Goal: Task Accomplishment & Management: Manage account settings

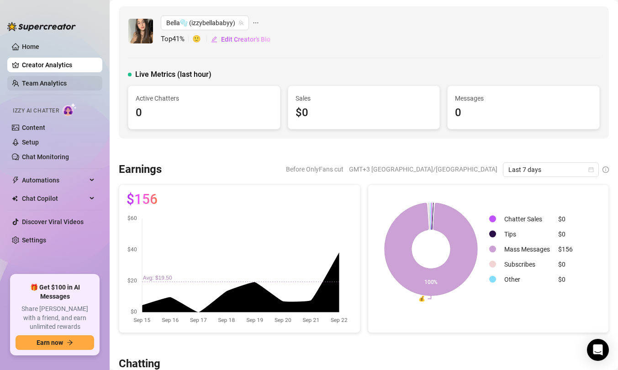
click at [42, 80] on link "Team Analytics" at bounding box center [44, 83] width 45 height 7
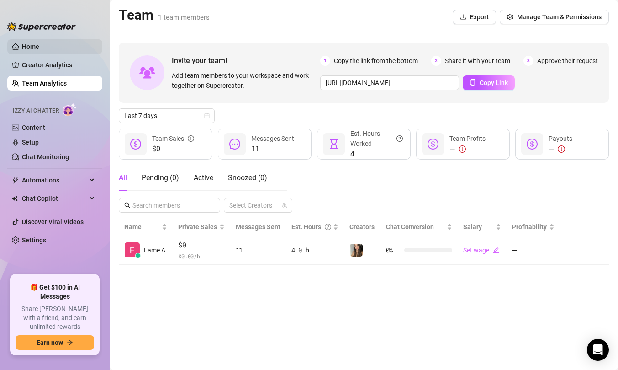
click at [39, 49] on link "Home" at bounding box center [30, 46] width 17 height 7
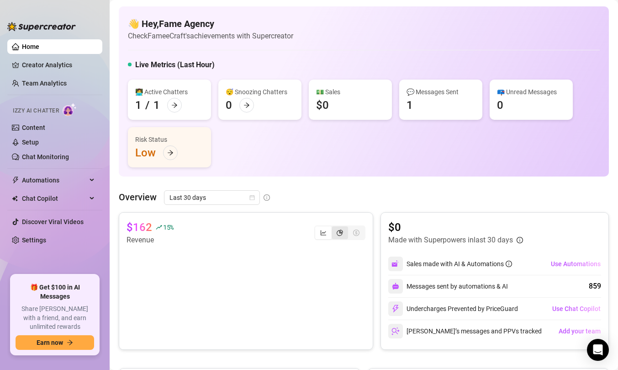
click at [337, 235] on div "segmented control" at bounding box center [340, 232] width 16 height 13
click at [334, 228] on input "segmented control" at bounding box center [334, 228] width 0 height 0
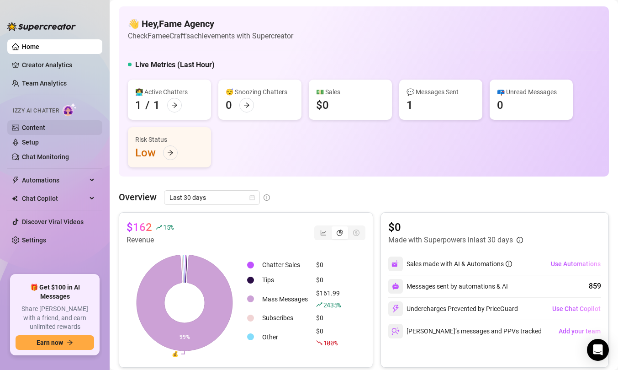
click at [45, 124] on link "Content" at bounding box center [33, 127] width 23 height 7
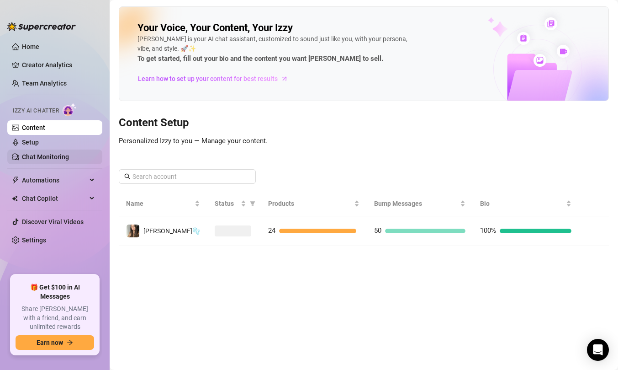
click at [58, 158] on link "Chat Monitoring" at bounding box center [45, 156] width 47 height 7
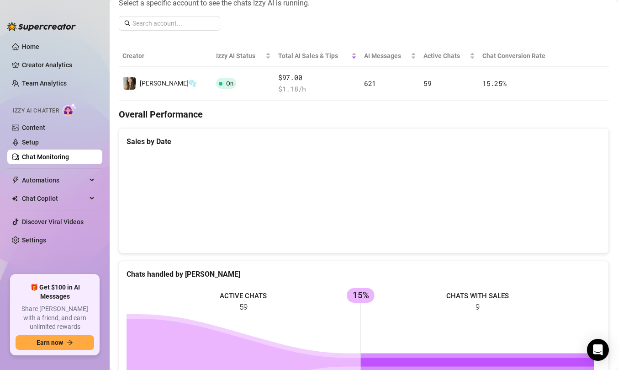
scroll to position [414, 0]
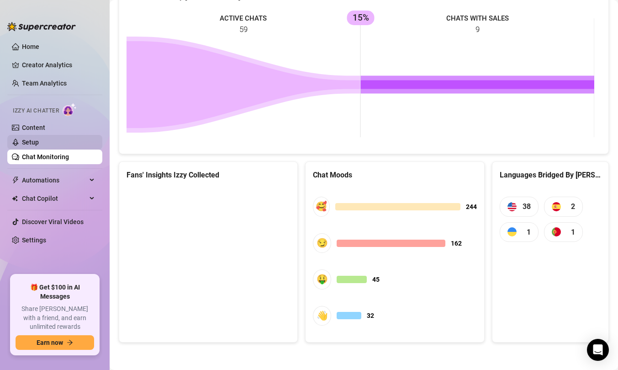
click at [39, 145] on link "Setup" at bounding box center [30, 141] width 17 height 7
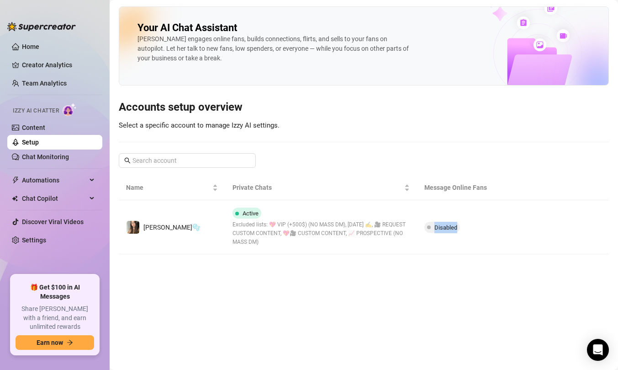
click at [460, 208] on td "Disabled" at bounding box center [481, 227] width 128 height 54
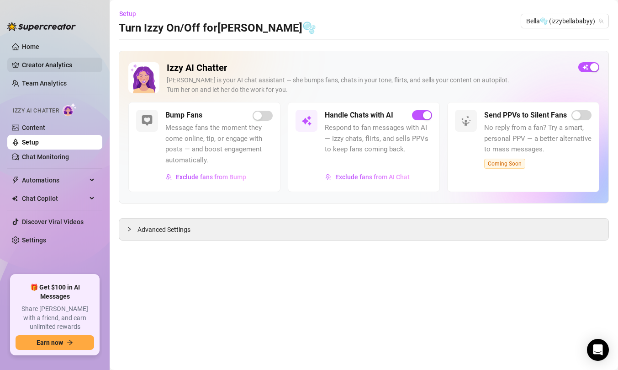
click at [52, 68] on link "Creator Analytics" at bounding box center [58, 65] width 73 height 15
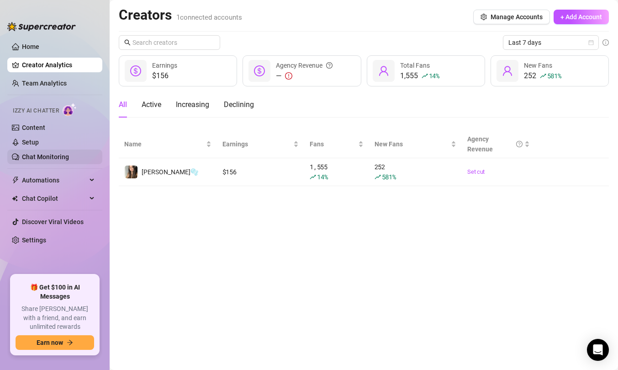
click at [63, 160] on link "Chat Monitoring" at bounding box center [45, 156] width 47 height 7
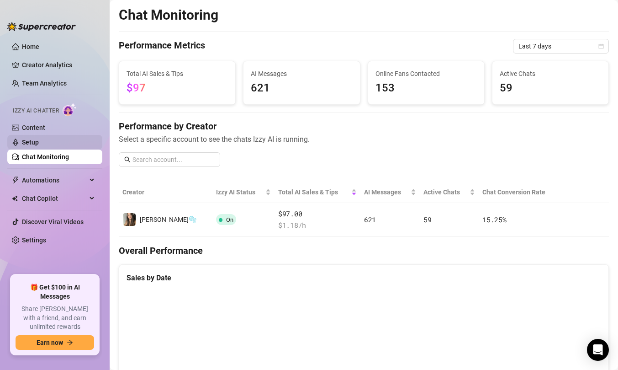
click at [37, 138] on link "Setup" at bounding box center [30, 141] width 17 height 7
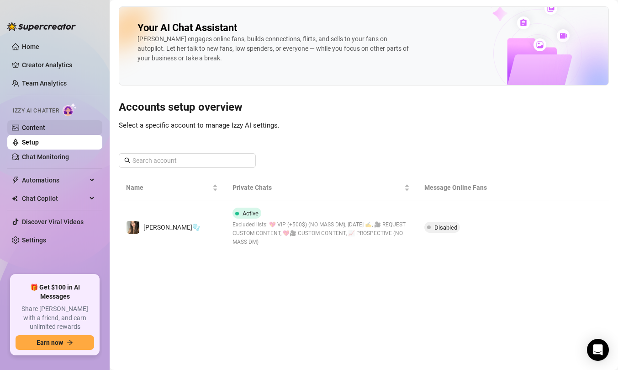
click at [37, 129] on link "Content" at bounding box center [33, 127] width 23 height 7
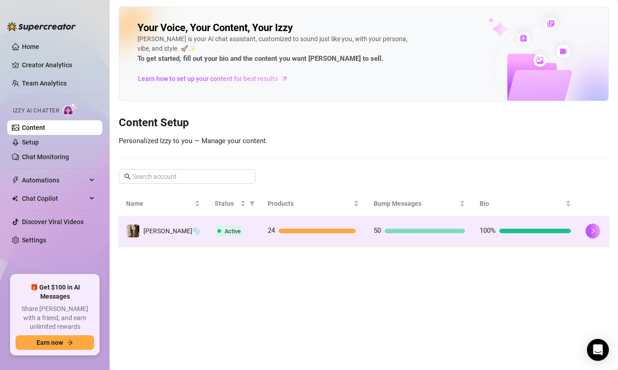
click at [277, 223] on td "24" at bounding box center [314, 231] width 106 height 30
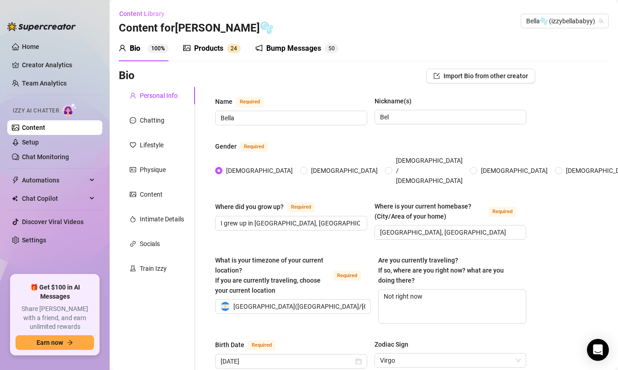
click at [305, 57] on div "Bump Messages 5 0" at bounding box center [296, 49] width 83 height 26
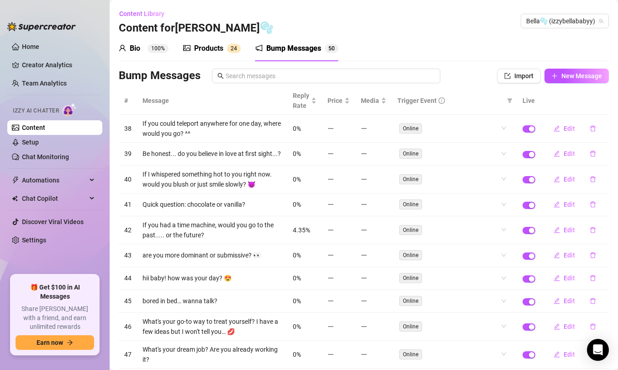
scroll to position [57, 0]
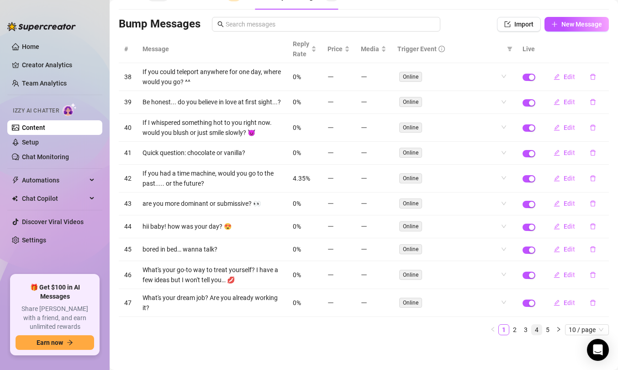
click at [534, 331] on link "4" at bounding box center [537, 329] width 10 height 10
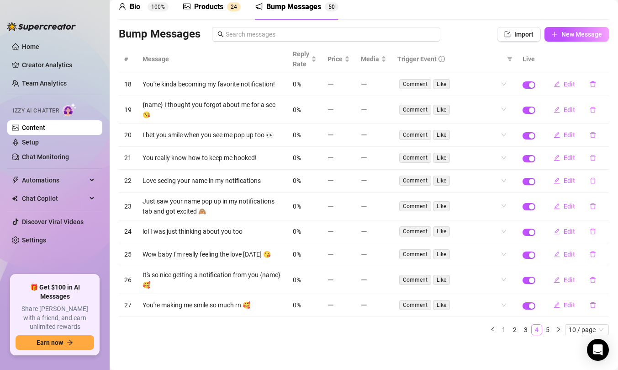
scroll to position [42, 0]
click at [543, 333] on link "5" at bounding box center [548, 329] width 10 height 10
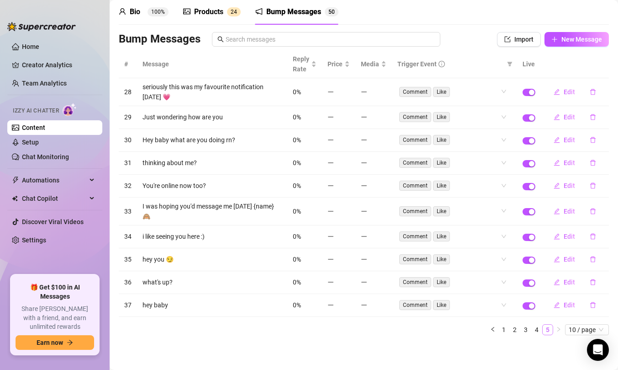
scroll to position [37, 0]
click at [499, 332] on link "1" at bounding box center [504, 329] width 10 height 10
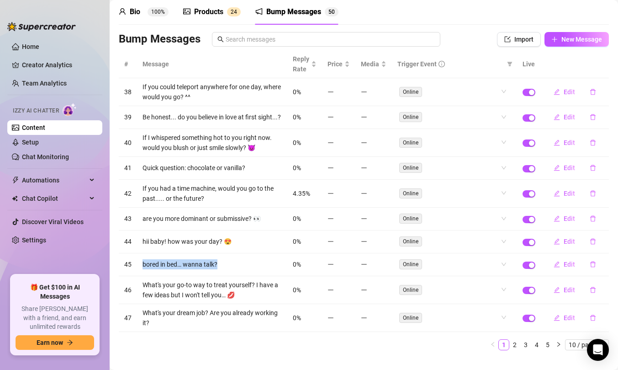
drag, startPoint x: 222, startPoint y: 268, endPoint x: 140, endPoint y: 269, distance: 81.8
click at [140, 269] on td "bored in bed… wanna talk?" at bounding box center [212, 264] width 150 height 23
copy td "bored in bed… wanna talk?"
click at [39, 139] on link "Setup" at bounding box center [30, 141] width 17 height 7
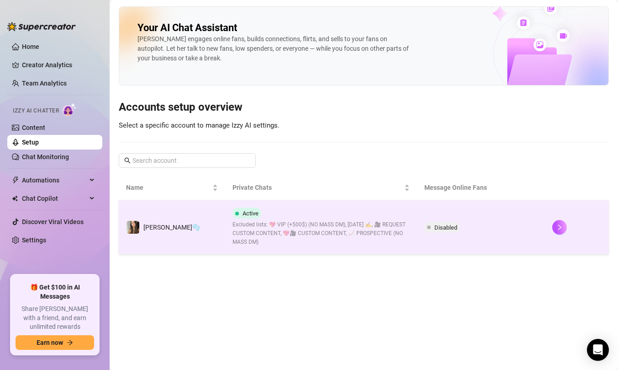
click at [347, 216] on div "Active Excluded lists: 💖 VIP (+500$) (NO MASS DM), [DATE] ✍️, 🎥 REQUEST CUSTOM …" at bounding box center [321, 226] width 177 height 39
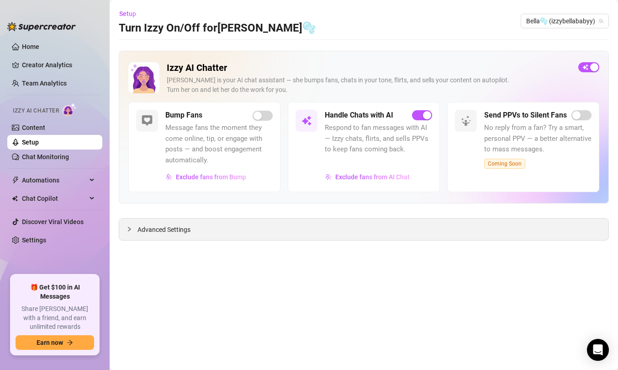
click at [266, 232] on div "Advanced Settings" at bounding box center [363, 228] width 489 height 21
click at [339, 179] on span "Exclude fans from AI Chat" at bounding box center [372, 176] width 74 height 7
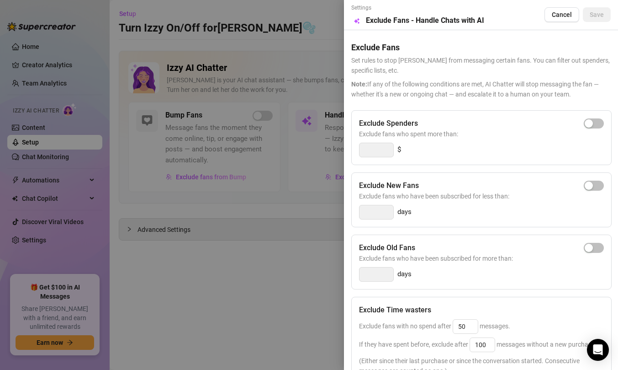
scroll to position [169, 0]
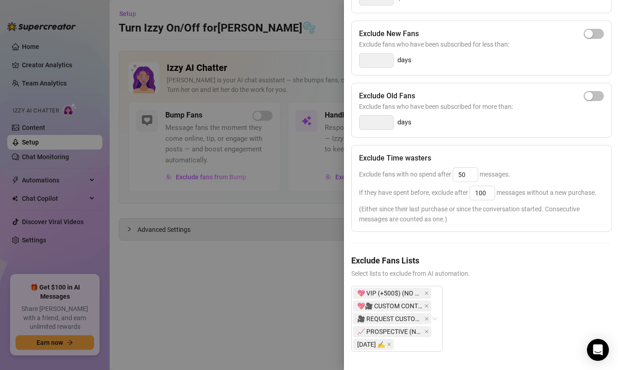
click at [294, 298] on div at bounding box center [309, 185] width 618 height 370
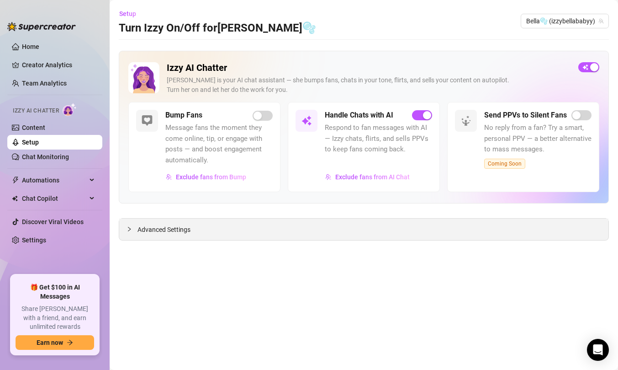
click at [245, 239] on div "Advanced Settings" at bounding box center [363, 228] width 489 height 21
click at [128, 231] on icon "collapsed" at bounding box center [129, 228] width 5 height 5
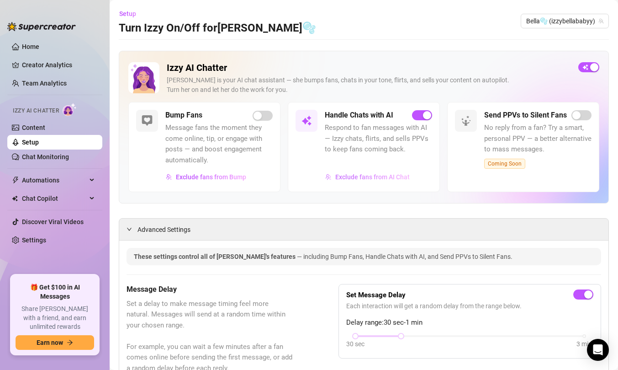
click at [348, 177] on span "Exclude fans from AI Chat" at bounding box center [372, 176] width 74 height 7
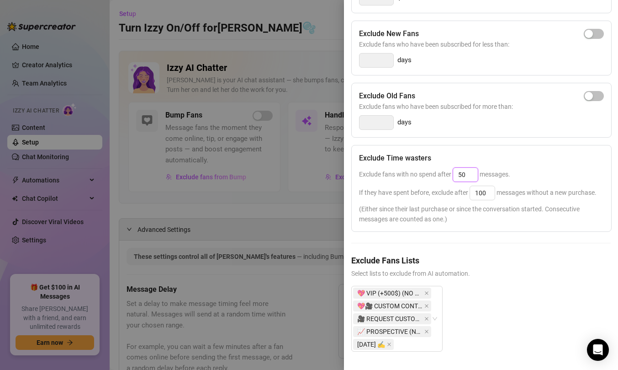
click at [463, 168] on input "50" at bounding box center [465, 175] width 25 height 14
type input "5"
type input "35"
click at [482, 186] on input "100" at bounding box center [482, 193] width 25 height 14
type input "1"
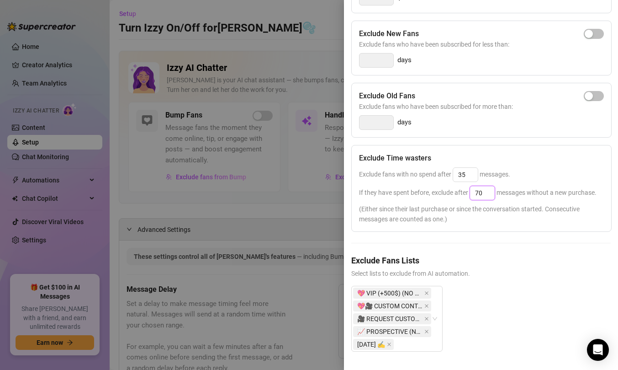
scroll to position [0, 0]
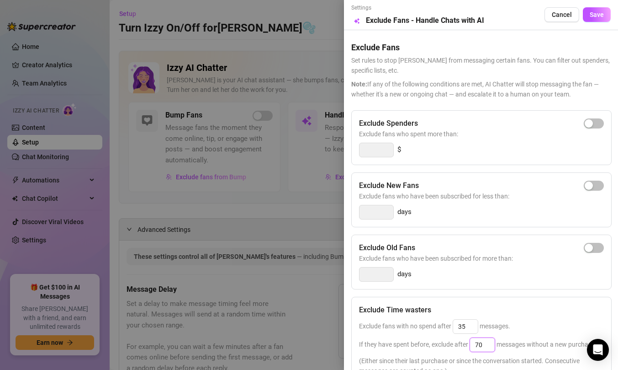
type input "70"
click at [580, 22] on div "Settings Preview Exclude Fans - Handle Chats with AI Cancel Save" at bounding box center [481, 15] width 260 height 22
click at [581, 22] on div "Settings Preview Exclude Fans - Handle Chats with AI Cancel Save" at bounding box center [481, 15] width 260 height 22
click at [583, 14] on button "Save" at bounding box center [597, 14] width 28 height 15
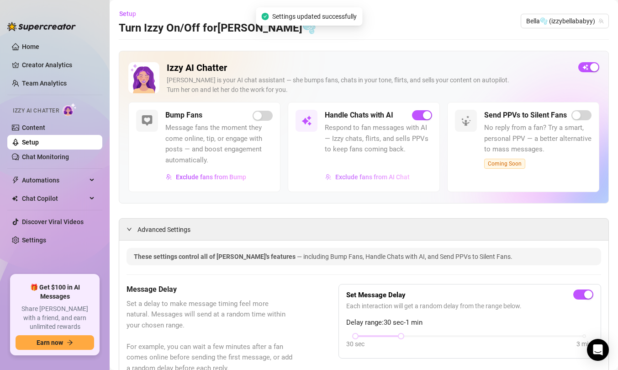
click at [386, 175] on span "Exclude fans from AI Chat" at bounding box center [372, 176] width 74 height 7
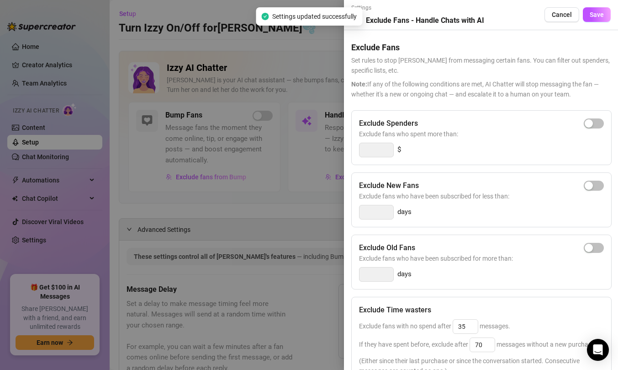
scroll to position [169, 0]
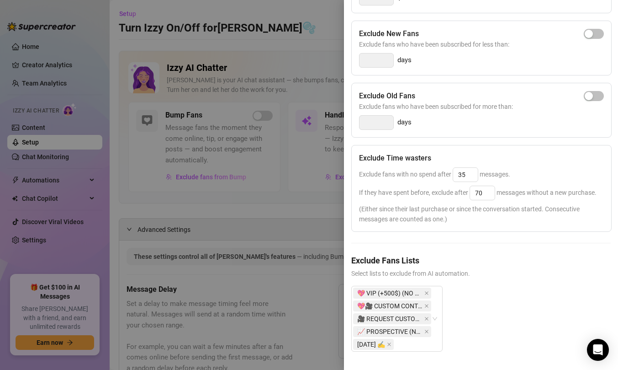
click at [279, 240] on div at bounding box center [309, 185] width 618 height 370
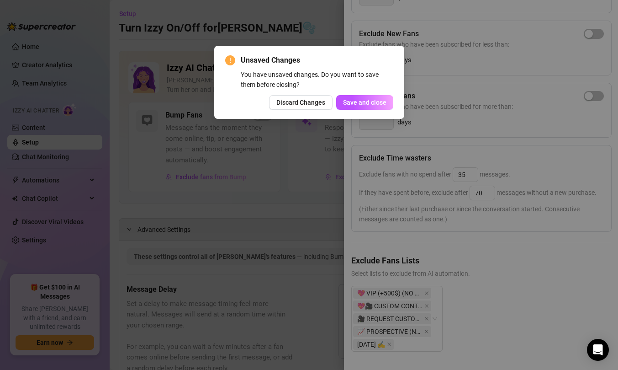
click at [355, 94] on div "Unsaved Changes You have unsaved changes. Do you want to save them before closi…" at bounding box center [309, 82] width 168 height 55
click at [351, 99] on span "Save and close" at bounding box center [364, 102] width 43 height 7
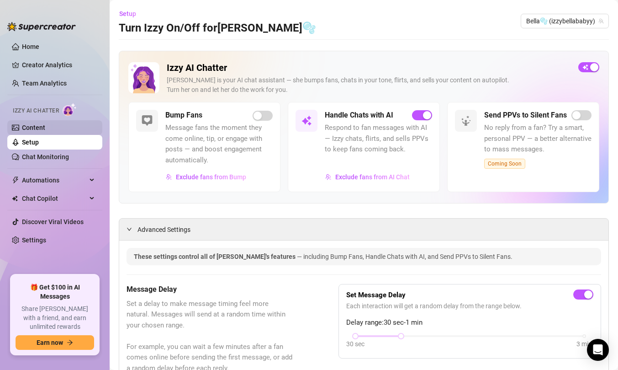
click at [45, 124] on link "Content" at bounding box center [33, 127] width 23 height 7
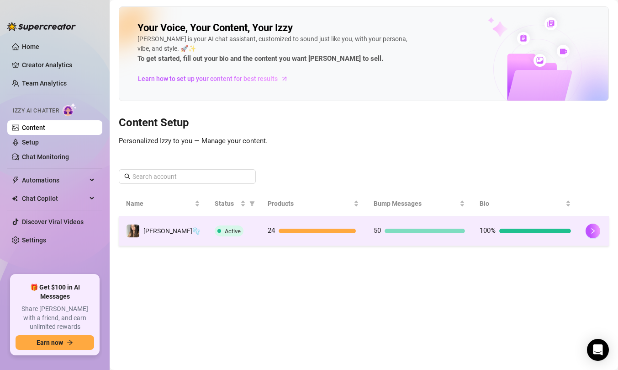
click at [244, 238] on td "Active" at bounding box center [233, 231] width 53 height 30
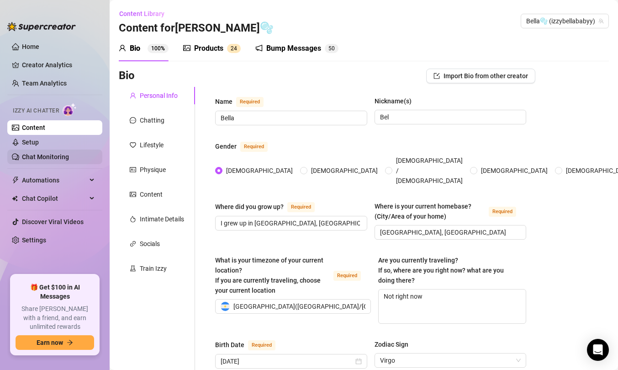
click at [35, 159] on link "Chat Monitoring" at bounding box center [45, 156] width 47 height 7
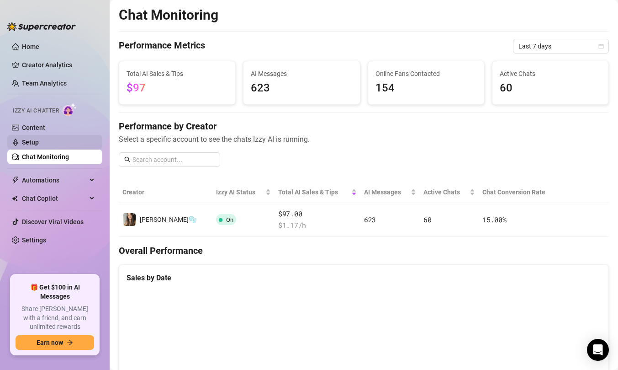
click at [39, 141] on link "Setup" at bounding box center [30, 141] width 17 height 7
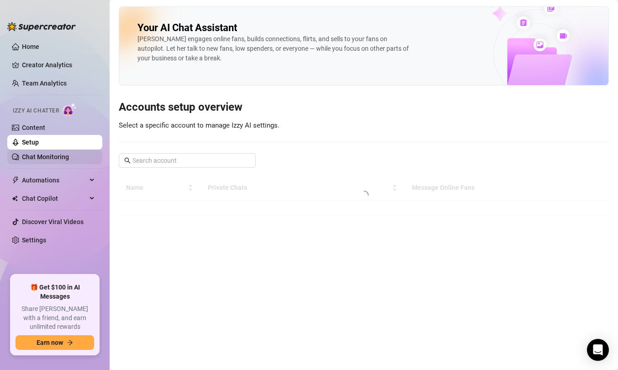
click at [69, 153] on link "Chat Monitoring" at bounding box center [45, 156] width 47 height 7
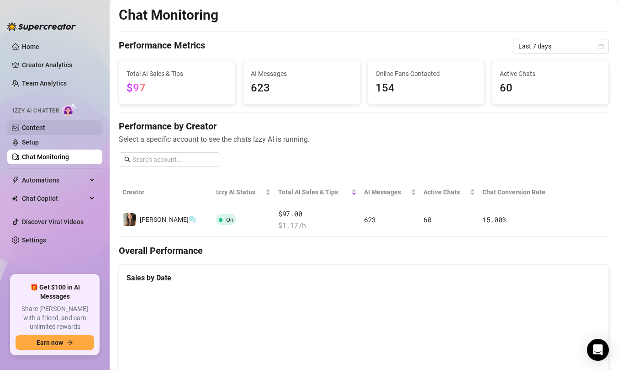
click at [45, 128] on link "Content" at bounding box center [33, 127] width 23 height 7
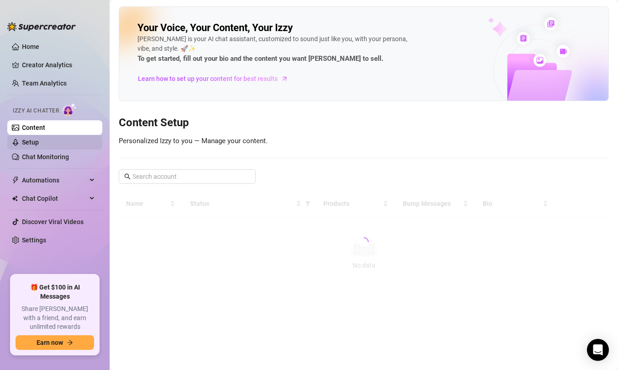
click at [39, 138] on link "Setup" at bounding box center [30, 141] width 17 height 7
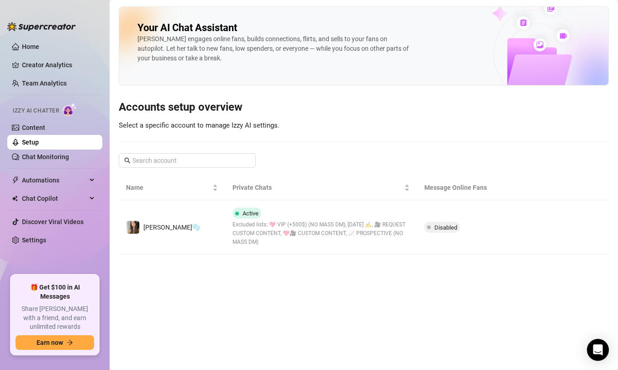
click at [39, 139] on link "Setup" at bounding box center [30, 141] width 17 height 7
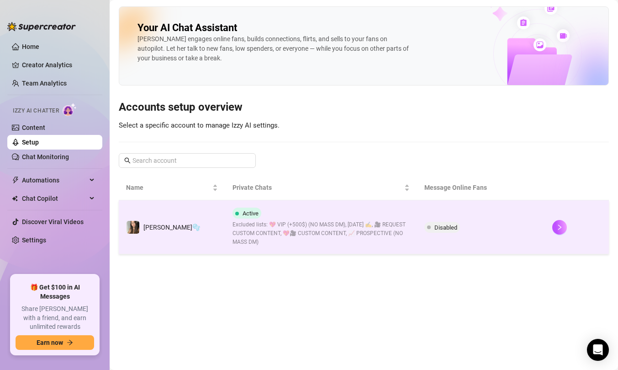
click at [199, 214] on td "[PERSON_NAME]🫧" at bounding box center [172, 227] width 106 height 54
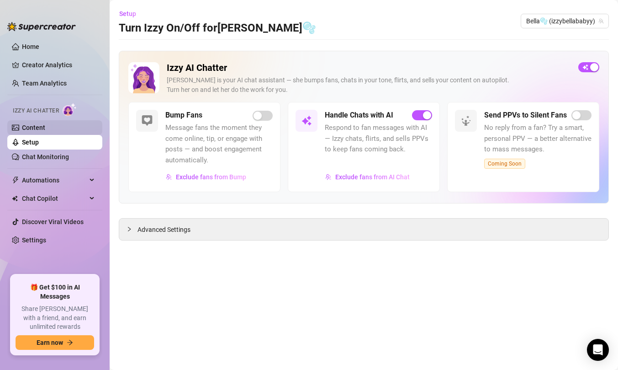
click at [45, 129] on link "Content" at bounding box center [33, 127] width 23 height 7
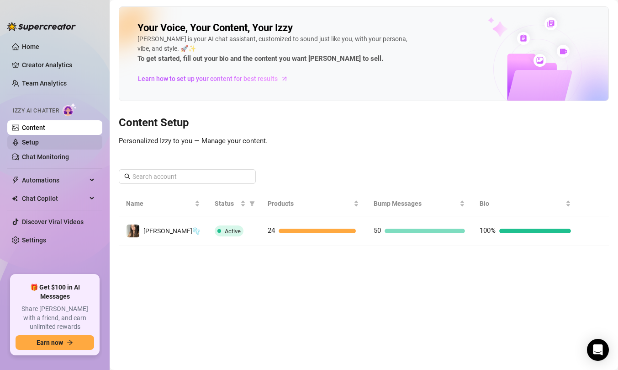
click at [39, 140] on link "Setup" at bounding box center [30, 141] width 17 height 7
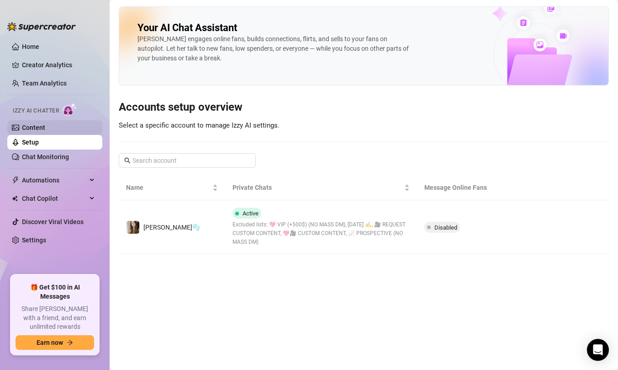
click at [45, 128] on link "Content" at bounding box center [33, 127] width 23 height 7
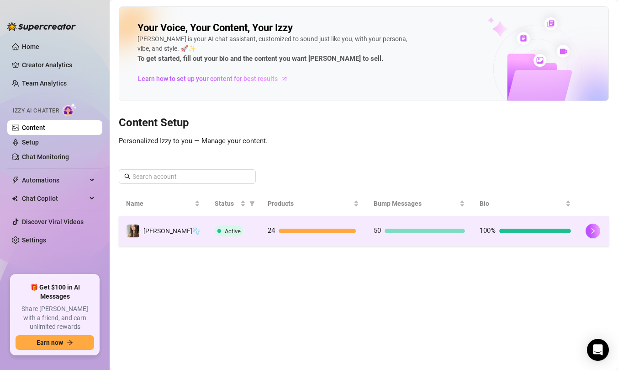
click at [207, 223] on td "Active" at bounding box center [233, 231] width 53 height 30
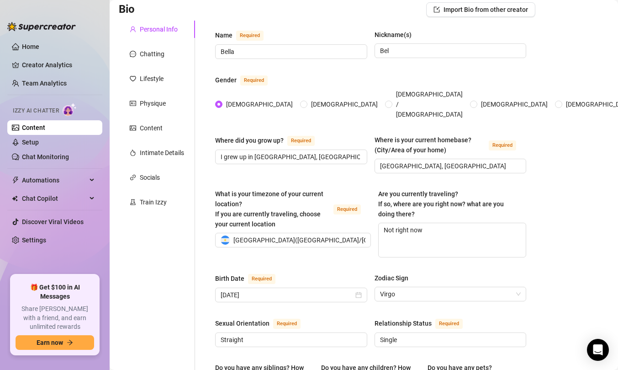
scroll to position [81, 0]
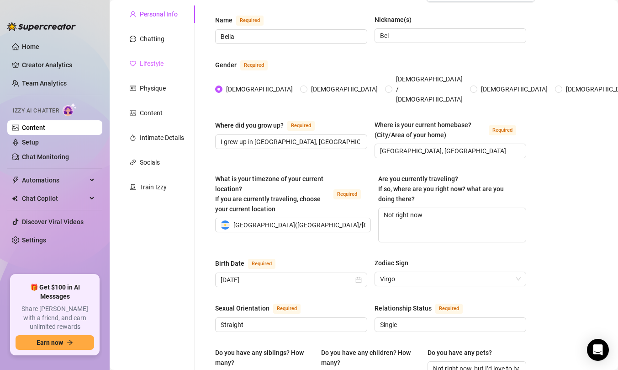
click at [148, 57] on div "Lifestyle" at bounding box center [157, 63] width 76 height 17
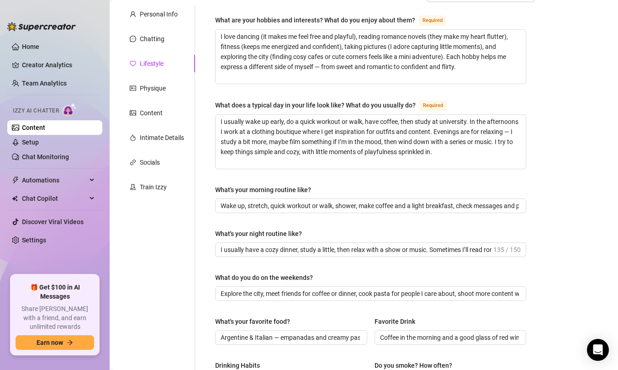
click at [144, 48] on div "Personal Info Chatting Lifestyle Physique Content Intimate Details Socials Trai…" at bounding box center [157, 313] width 76 height 616
click at [144, 43] on div "Chatting" at bounding box center [152, 39] width 25 height 10
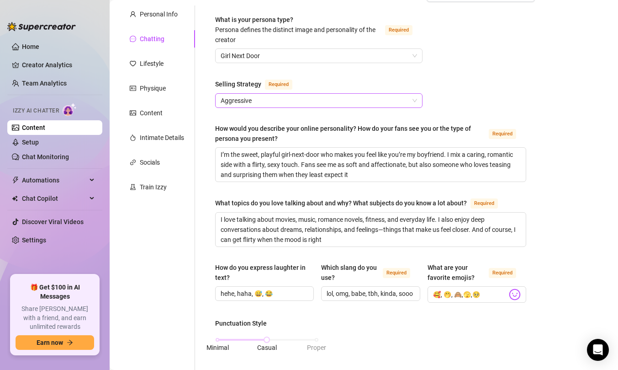
click at [242, 99] on span "Aggressive" at bounding box center [319, 101] width 197 height 14
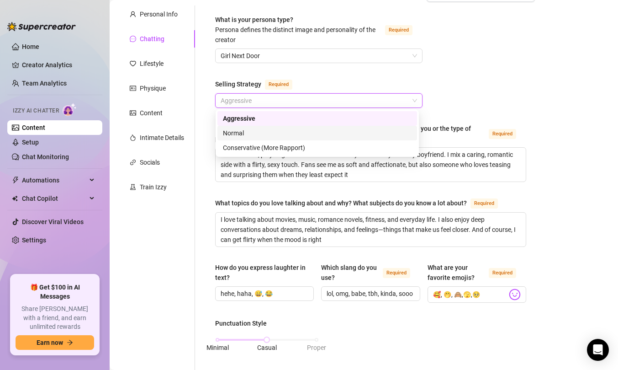
click at [245, 133] on div "Normal" at bounding box center [317, 133] width 189 height 10
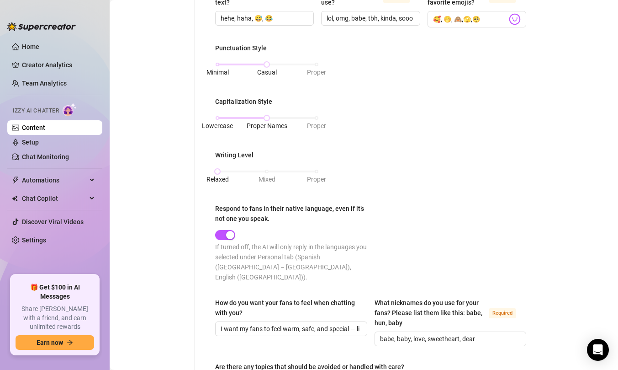
scroll to position [537, 0]
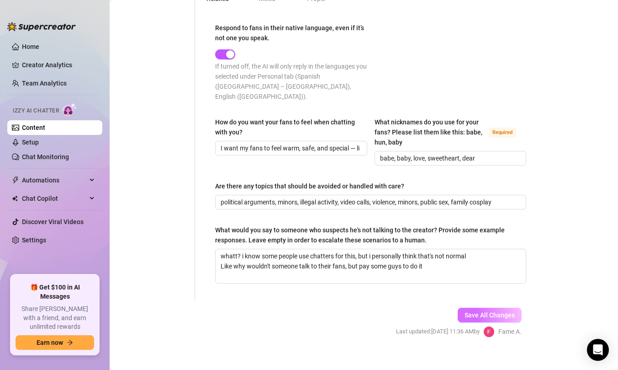
click at [493, 311] on span "Save All Changes" at bounding box center [490, 314] width 50 height 7
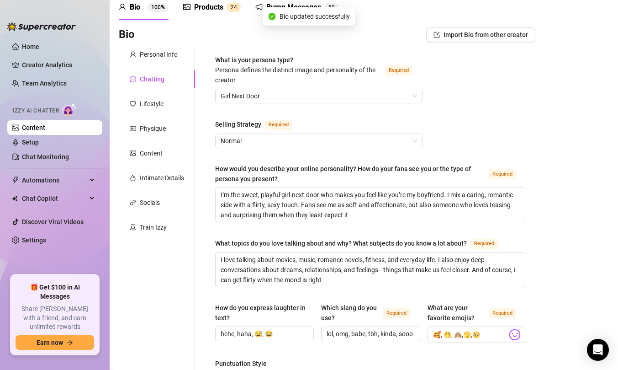
scroll to position [0, 0]
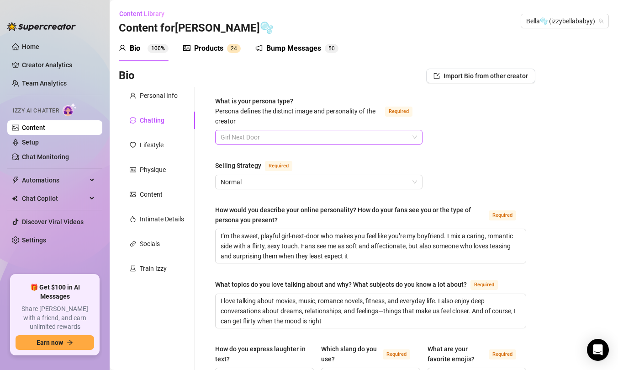
click at [286, 143] on span "Girl Next Door" at bounding box center [319, 137] width 197 height 14
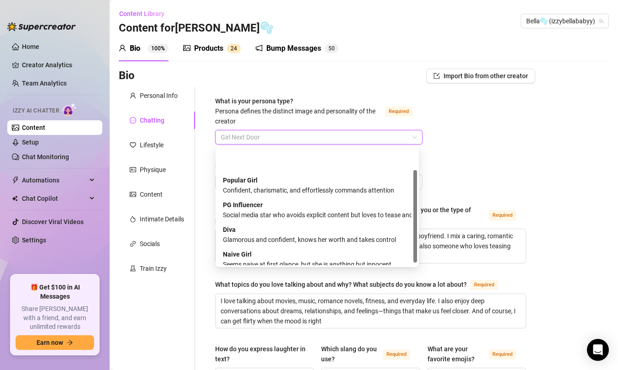
scroll to position [31, 0]
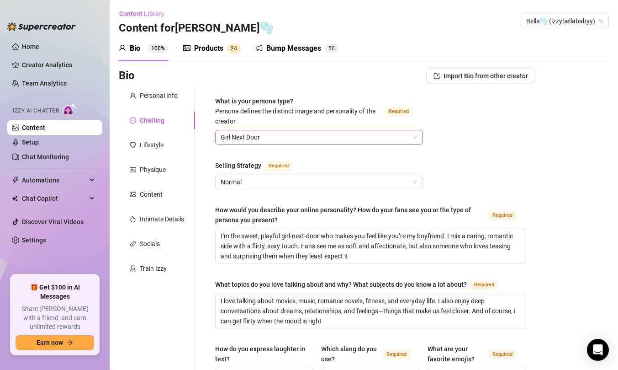
click at [238, 138] on span "Girl Next Door" at bounding box center [319, 137] width 197 height 14
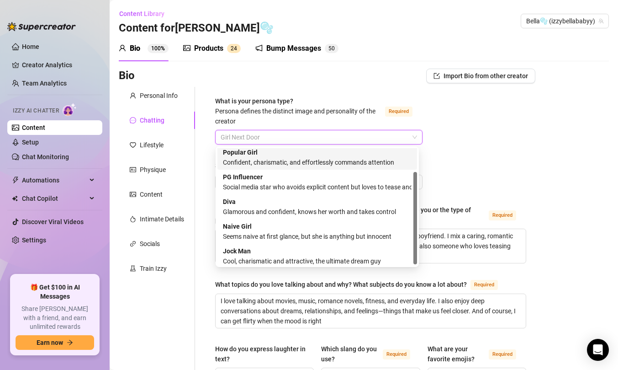
scroll to position [30, 0]
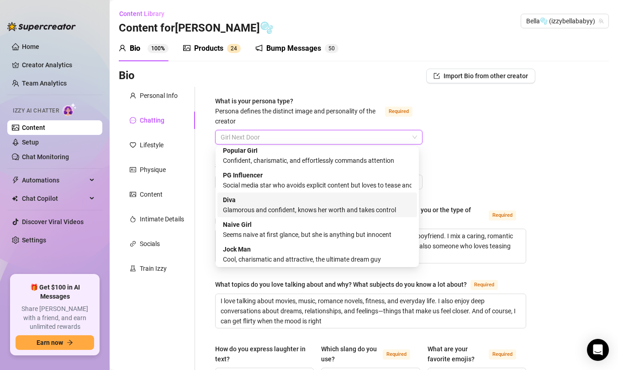
click at [292, 203] on div "[PERSON_NAME] and confident, knows her worth and takes control" at bounding box center [317, 205] width 189 height 20
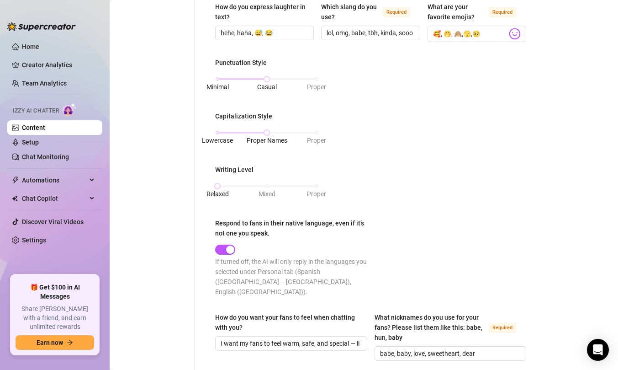
scroll to position [537, 0]
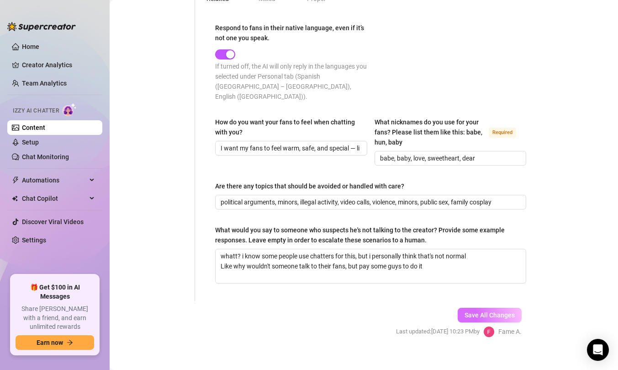
click at [486, 311] on span "Save All Changes" at bounding box center [490, 314] width 50 height 7
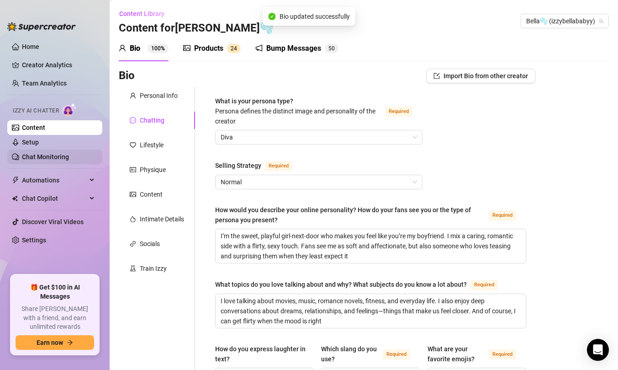
click at [51, 160] on link "Chat Monitoring" at bounding box center [45, 156] width 47 height 7
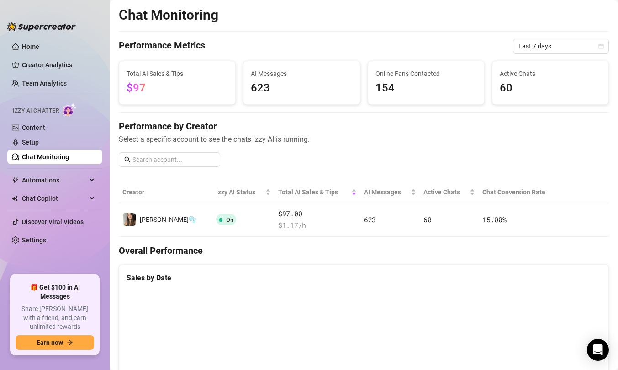
scroll to position [25, 0]
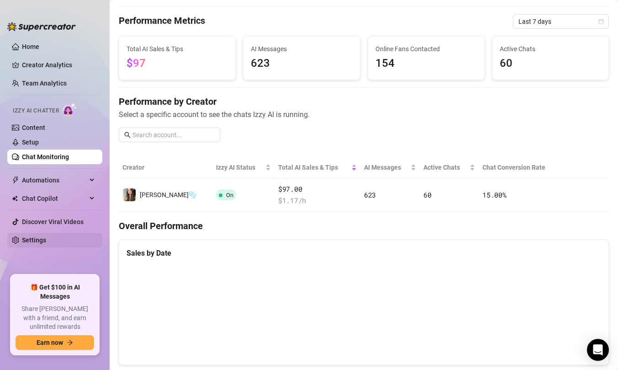
click at [46, 237] on link "Settings" at bounding box center [34, 239] width 24 height 7
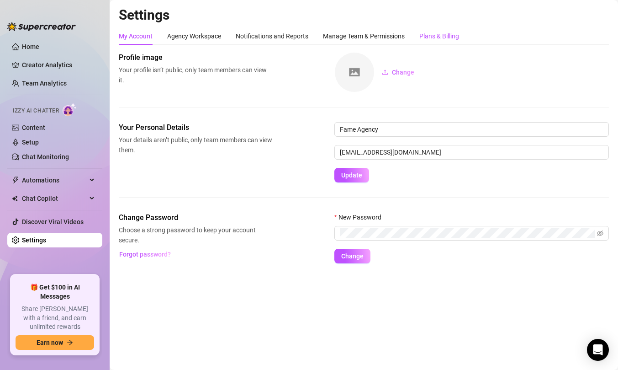
click at [454, 39] on div "Plans & Billing" at bounding box center [440, 36] width 40 height 10
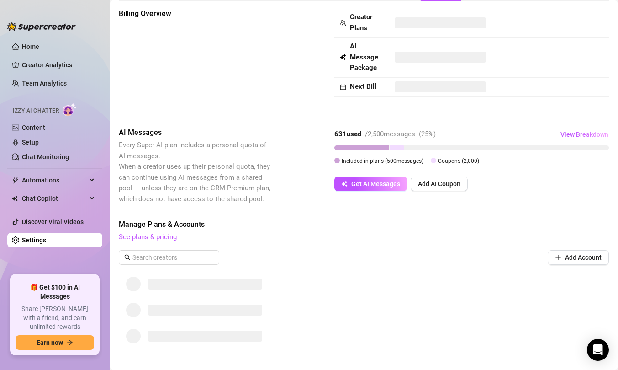
scroll to position [138, 0]
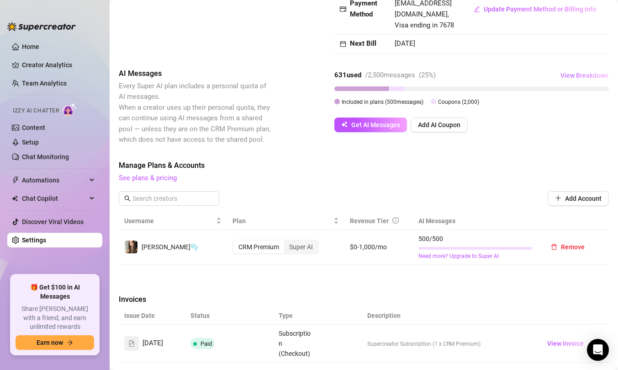
click at [598, 72] on span "View Breakdown" at bounding box center [585, 75] width 48 height 7
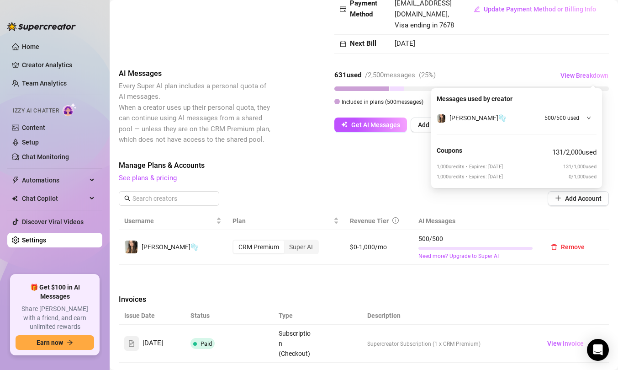
click at [383, 173] on span "See plans & pricing" at bounding box center [364, 178] width 490 height 11
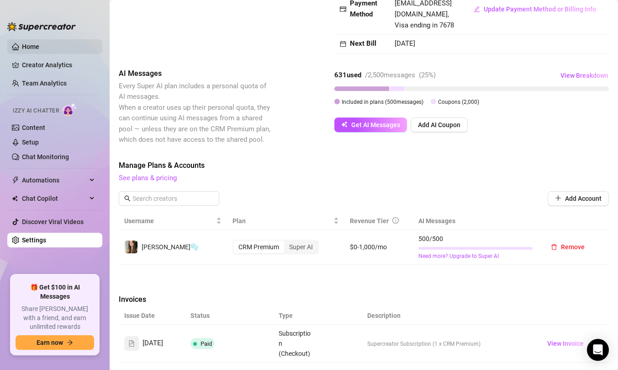
click at [22, 46] on link "Home" at bounding box center [30, 46] width 17 height 7
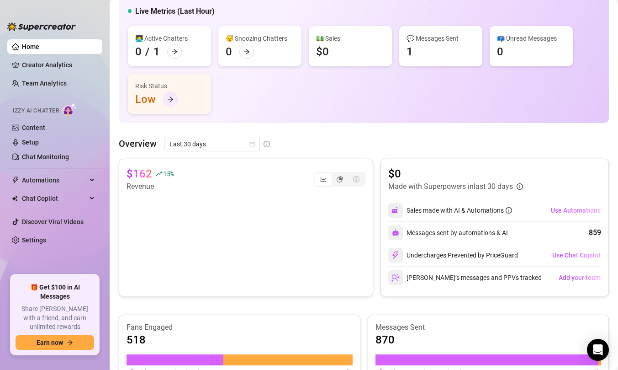
click at [174, 99] on div at bounding box center [170, 99] width 15 height 15
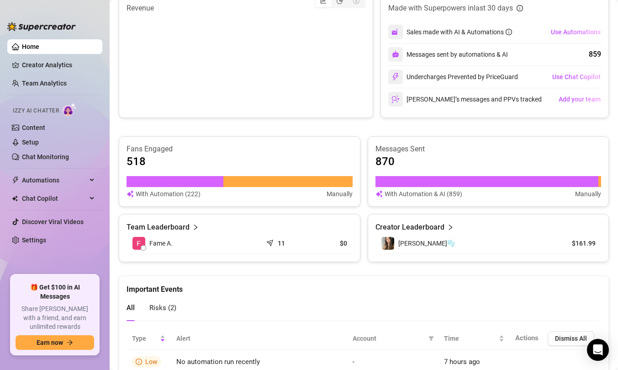
scroll to position [296, 0]
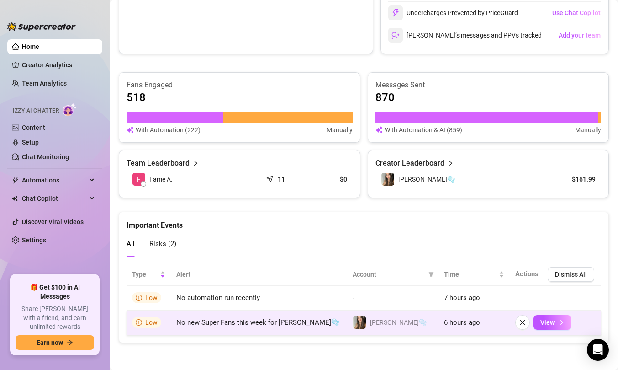
click at [277, 324] on span "No new Super Fans this week for [PERSON_NAME]🫧" at bounding box center [258, 322] width 164 height 8
click at [550, 316] on button "View" at bounding box center [553, 322] width 38 height 15
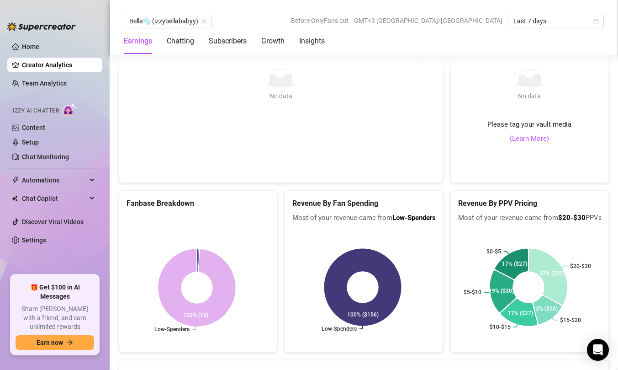
scroll to position [1911, 0]
